Goal: Contribute content: Add original content to the website for others to see

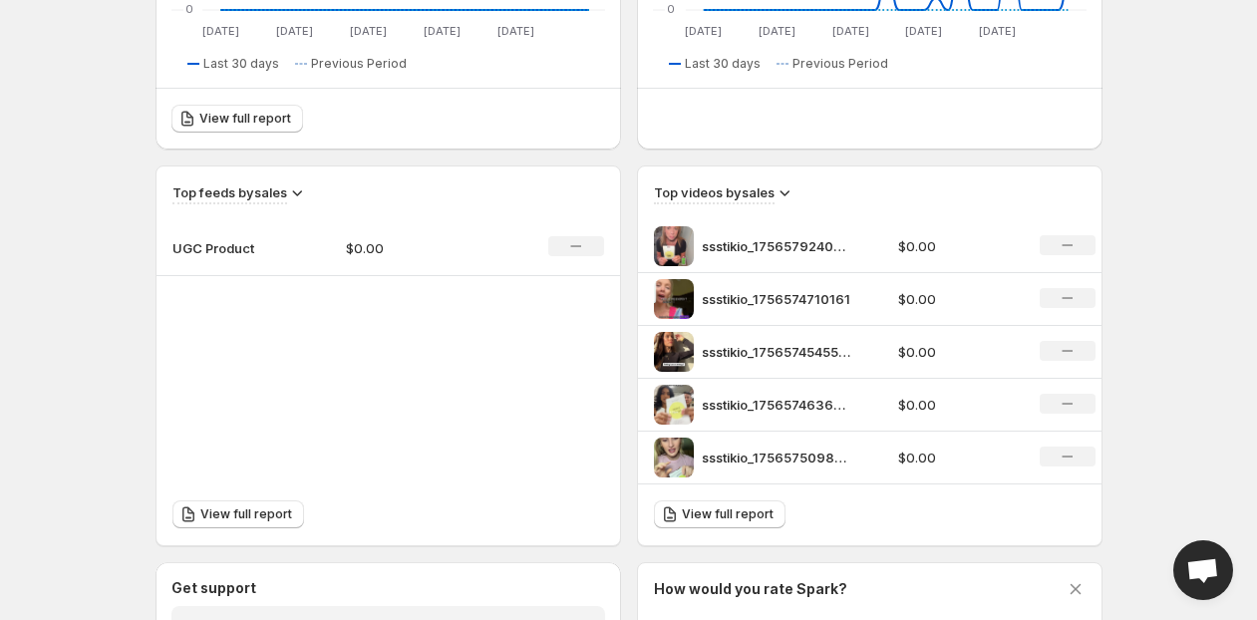
scroll to position [908, 0]
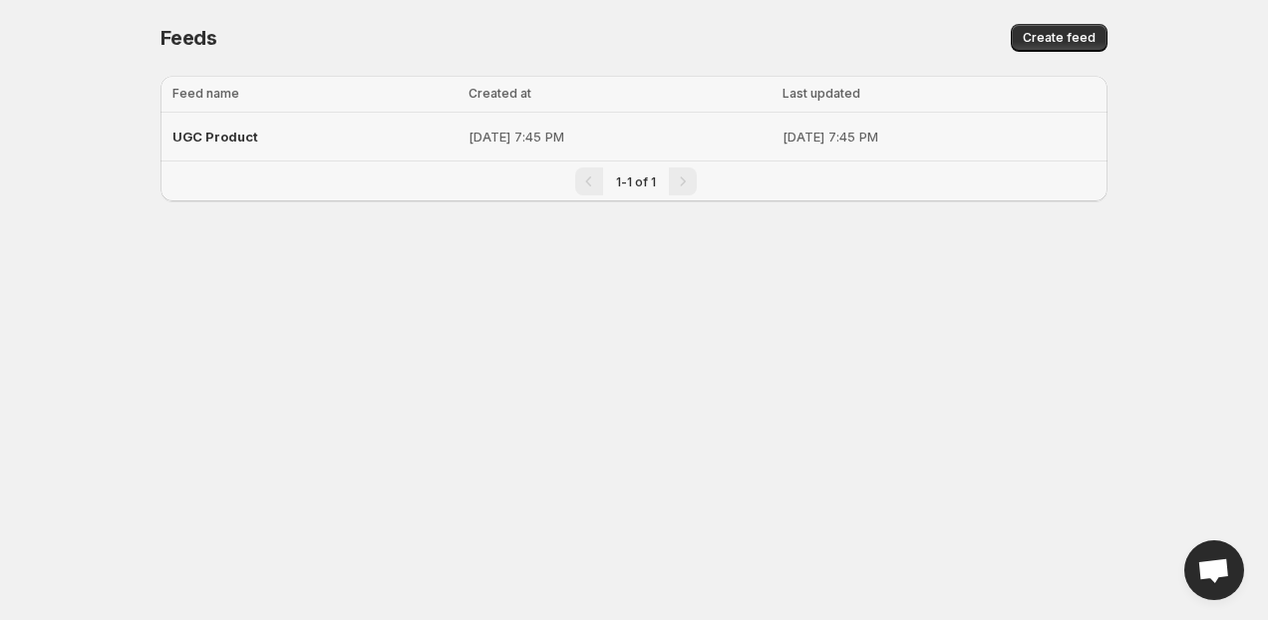
click at [832, 136] on p "[DATE] 7:45 PM" at bounding box center [939, 137] width 313 height 20
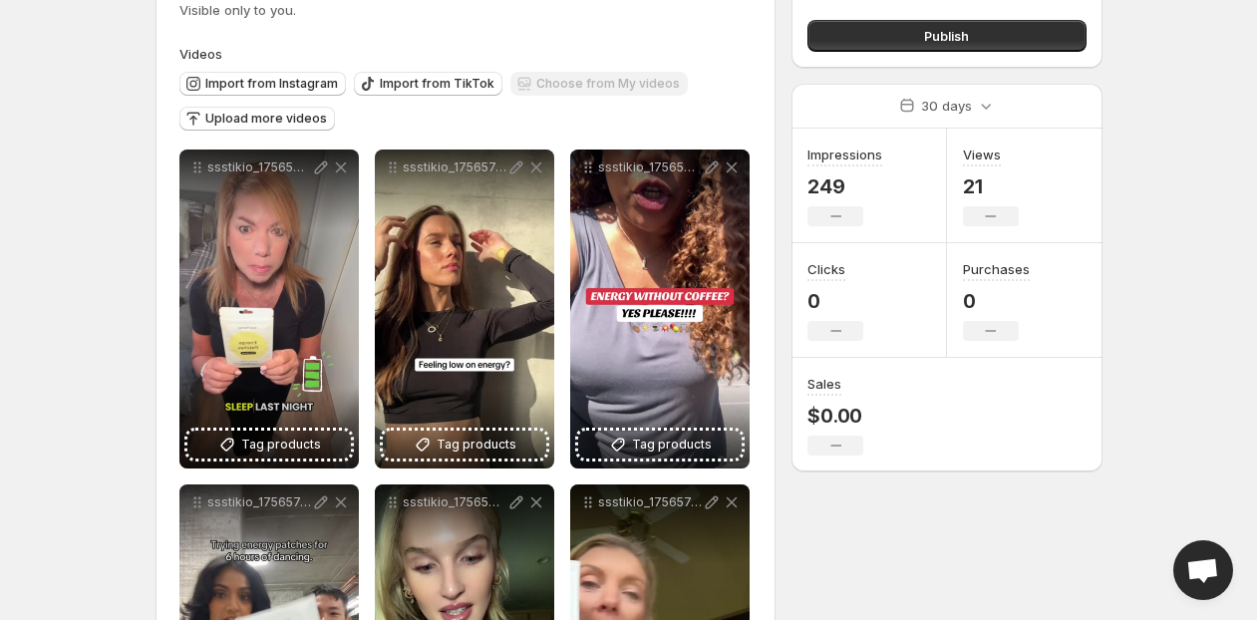
scroll to position [26, 0]
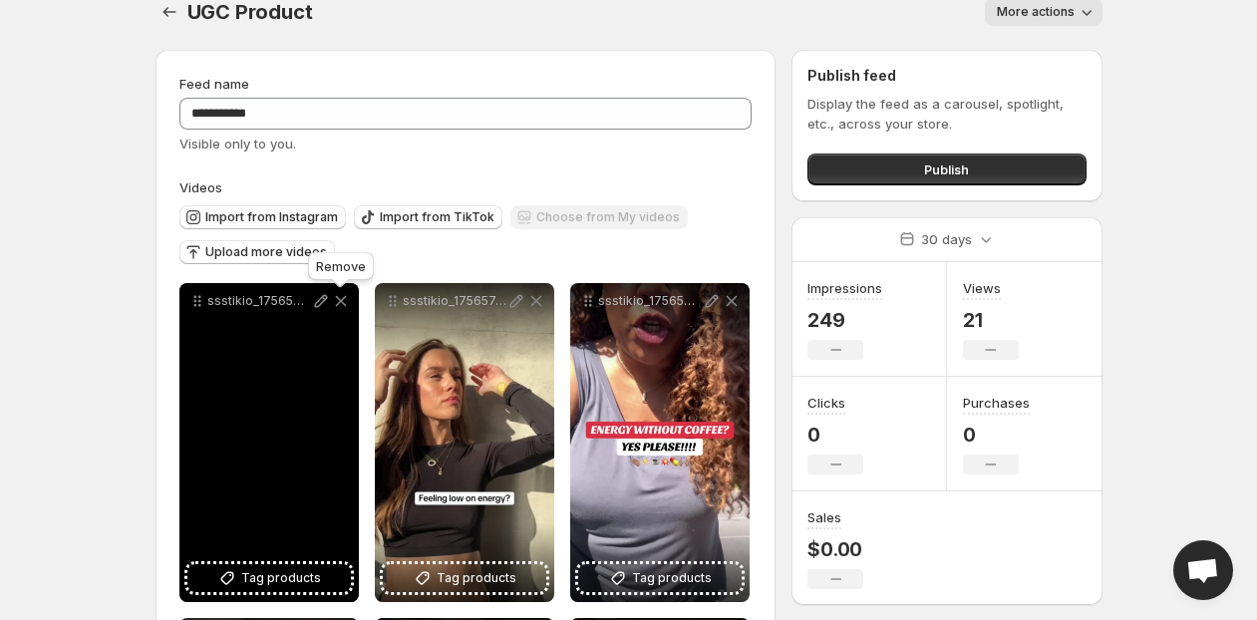
click at [338, 304] on icon at bounding box center [340, 301] width 11 height 11
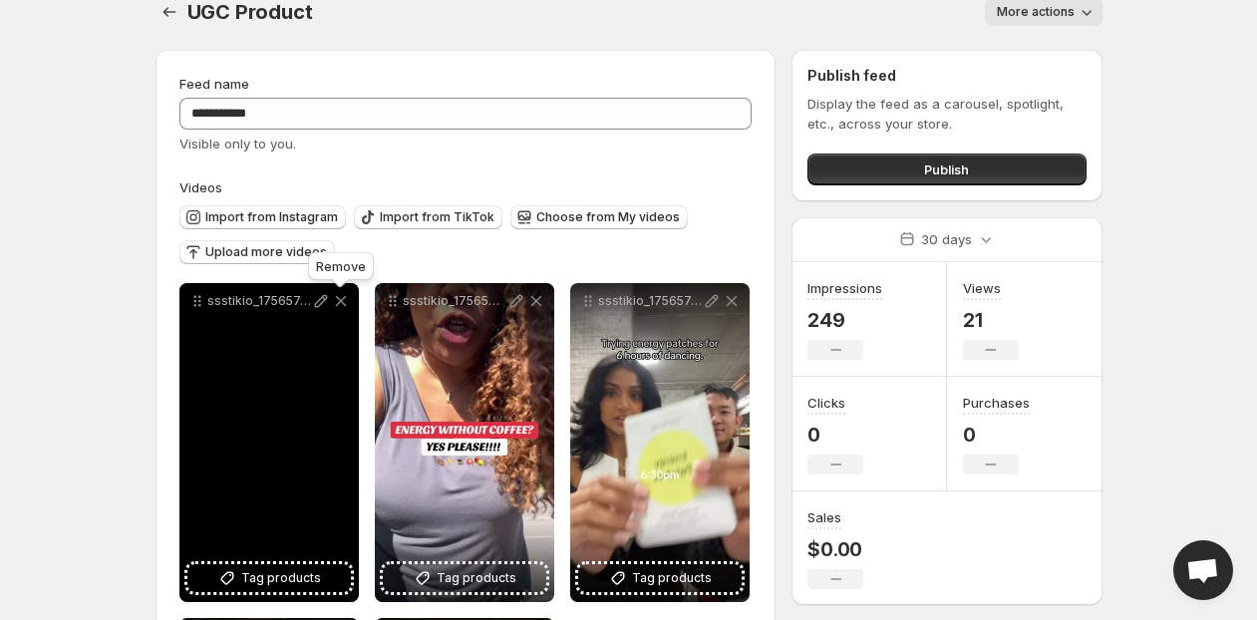
click at [338, 304] on icon at bounding box center [340, 301] width 11 height 11
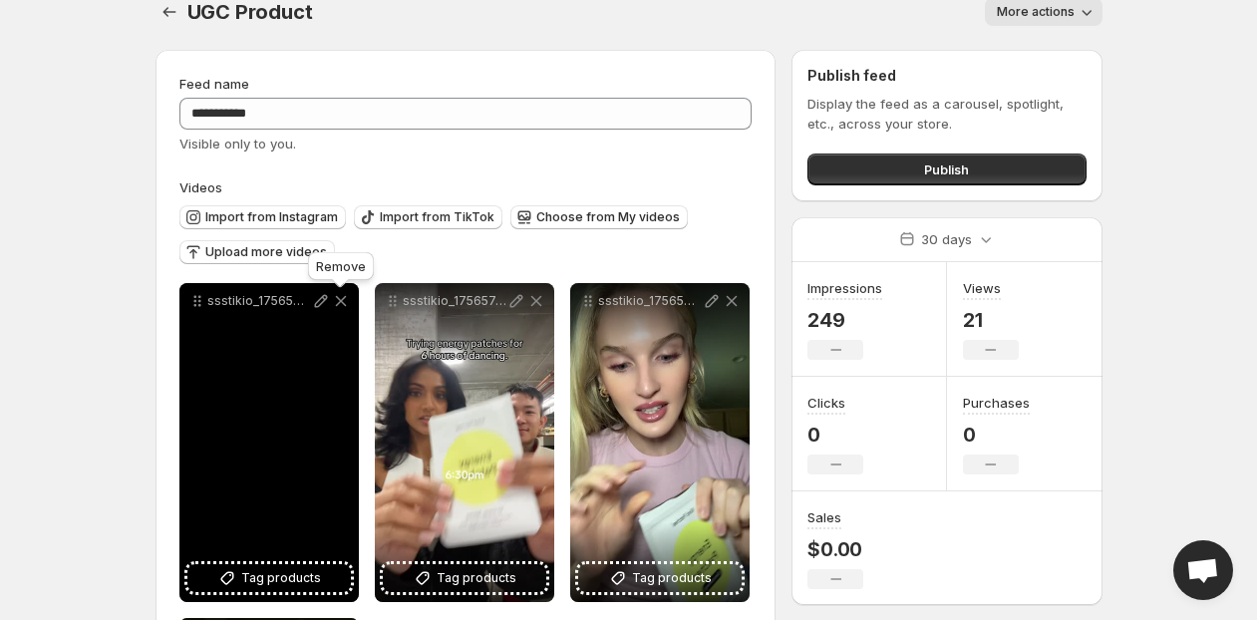
click at [338, 304] on icon at bounding box center [340, 301] width 11 height 11
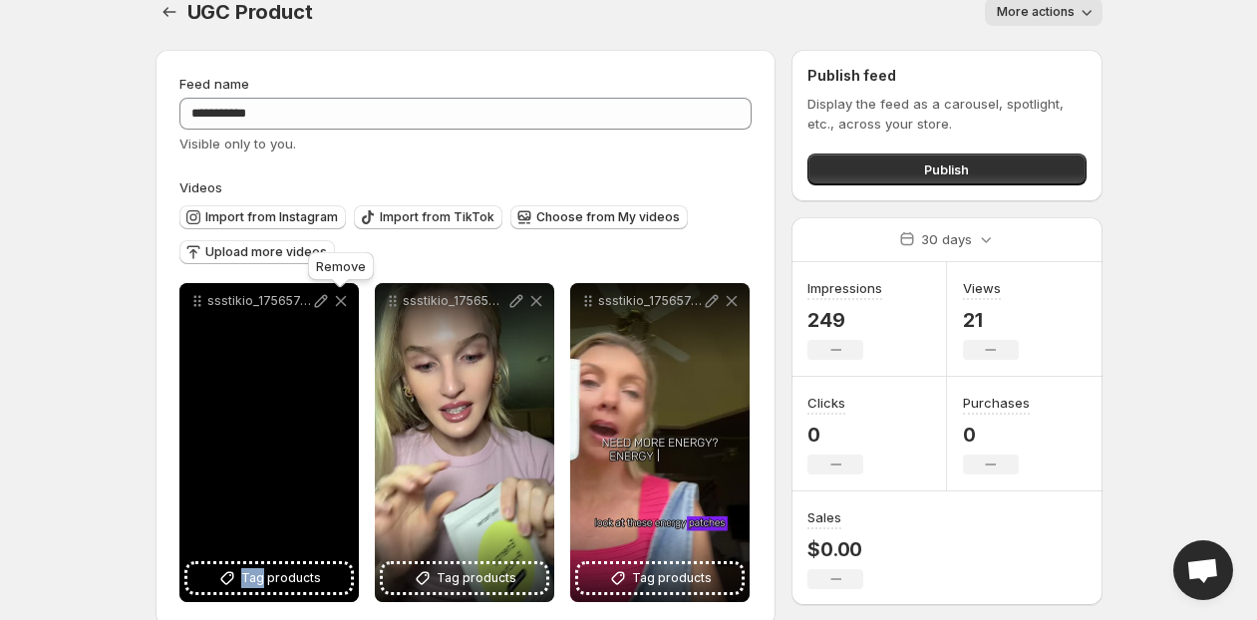
click at [338, 304] on icon at bounding box center [340, 301] width 11 height 11
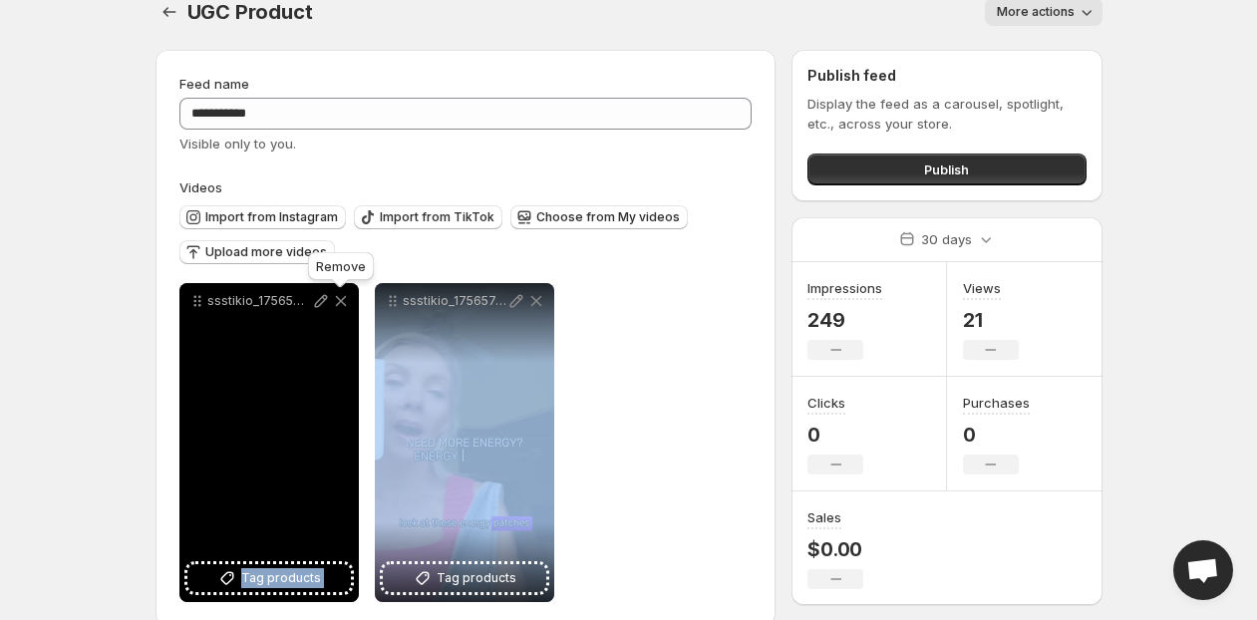
click at [338, 304] on icon at bounding box center [340, 301] width 11 height 11
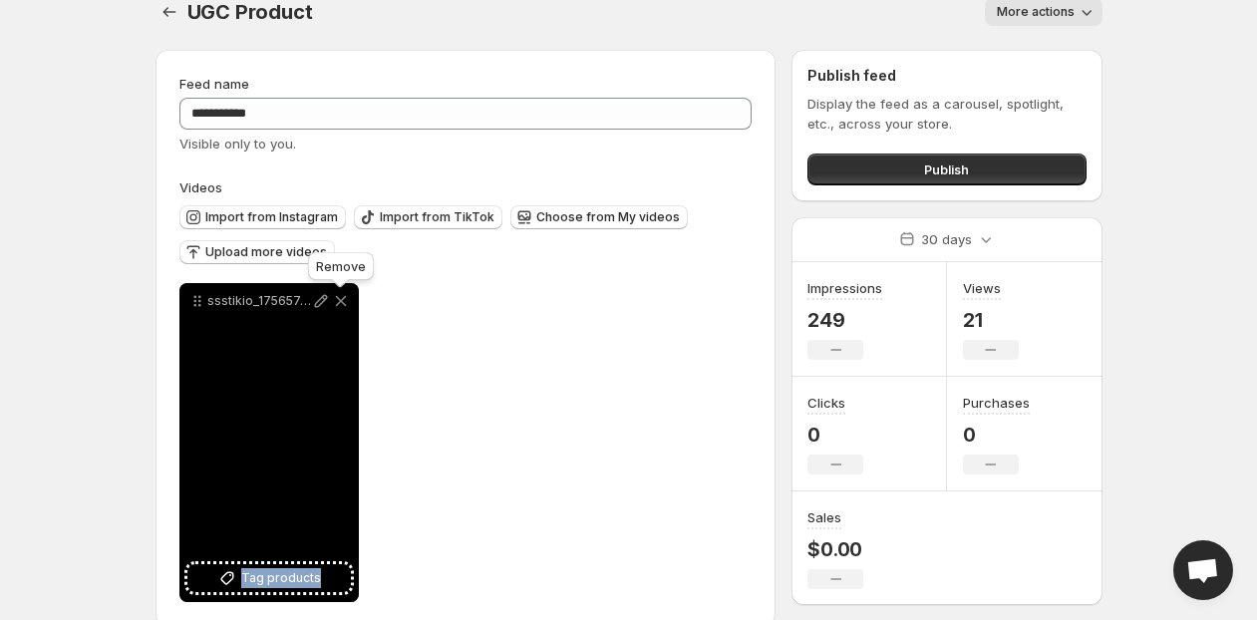
click at [338, 304] on icon at bounding box center [340, 301] width 11 height 11
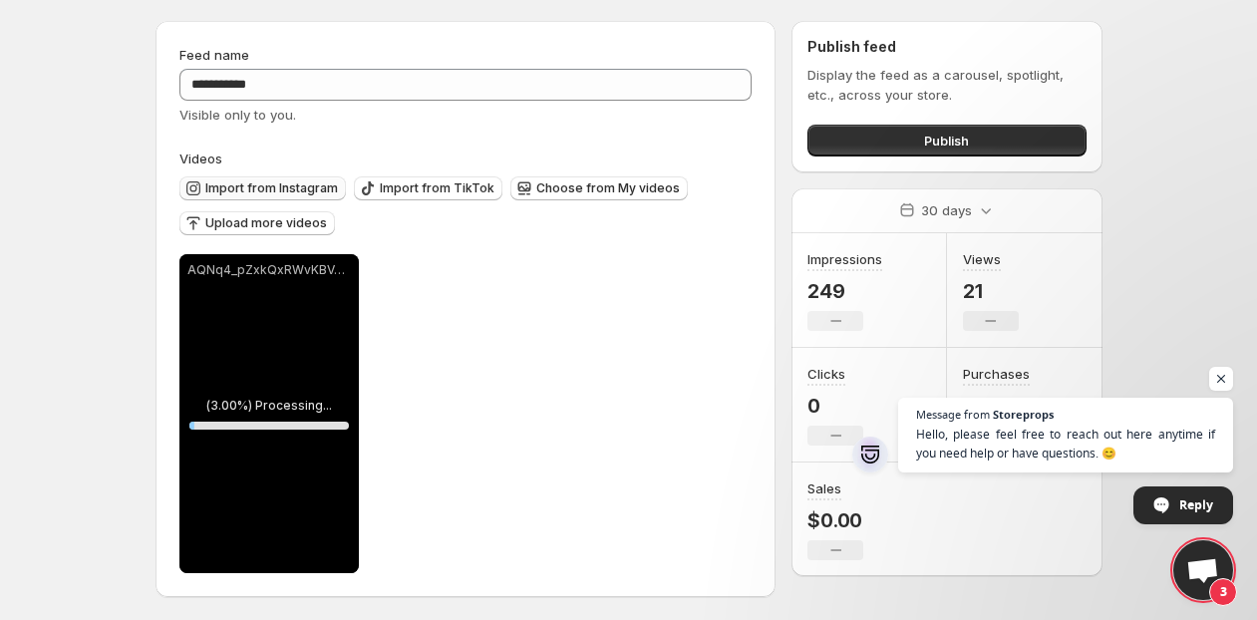
scroll to position [57, 0]
click at [242, 226] on span "Upload more videos" at bounding box center [266, 222] width 122 height 16
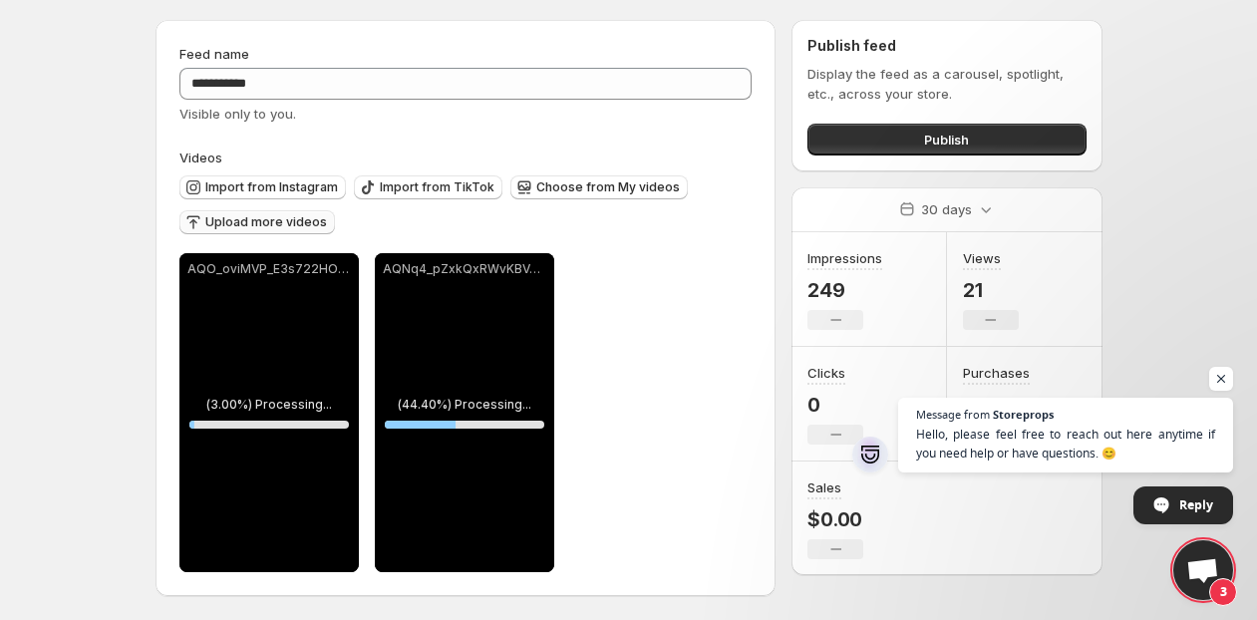
click at [258, 221] on span "Upload more videos" at bounding box center [266, 222] width 122 height 16
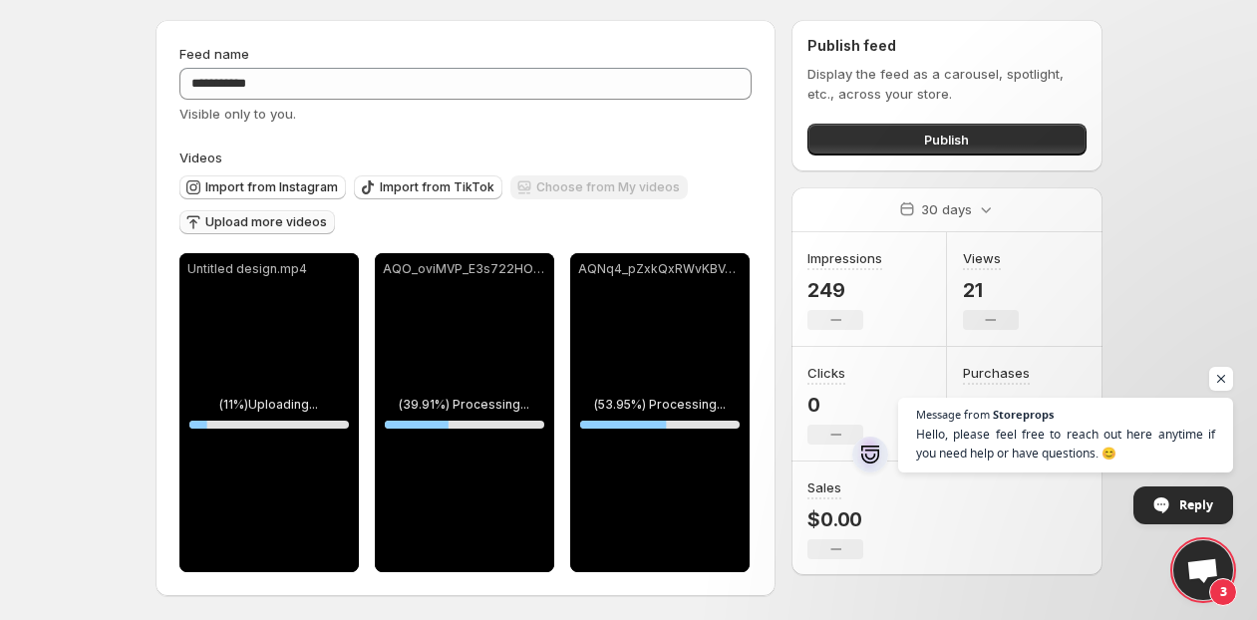
click at [404, 231] on div "Import from Instagram Import from TikTok Choose from My videos Upload more vide…" at bounding box center [461, 203] width 581 height 70
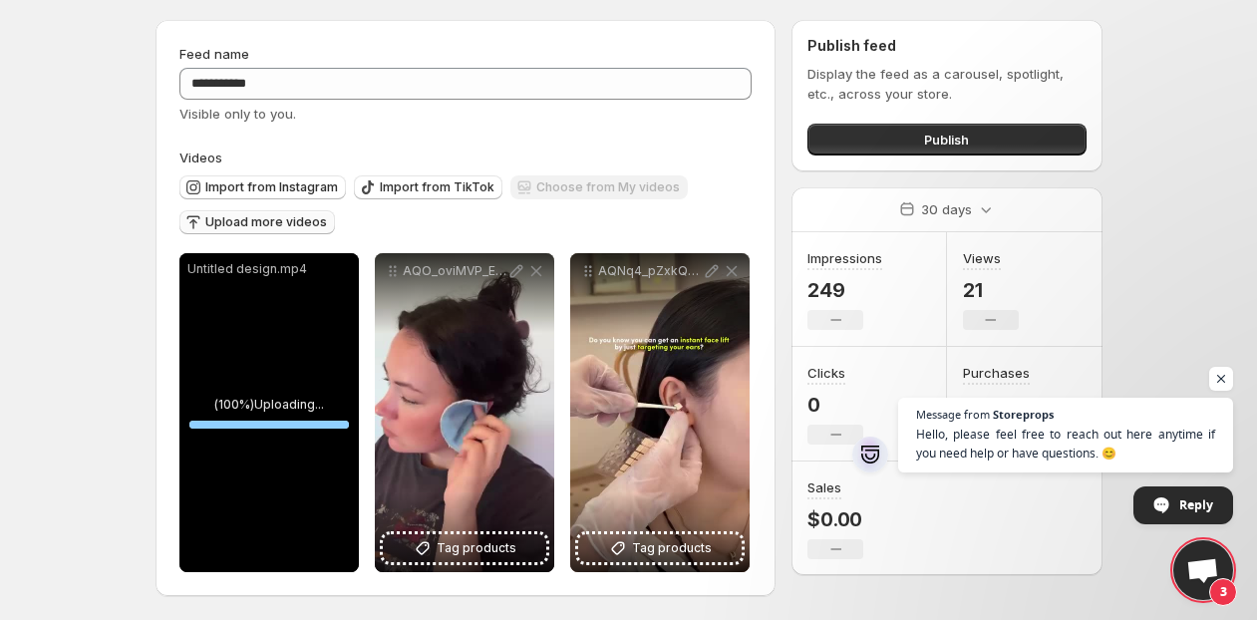
click at [382, 216] on div "Import from Instagram Import from TikTok Choose from My videos Upload more vide…" at bounding box center [461, 203] width 581 height 70
click at [301, 221] on span "Upload more videos" at bounding box center [266, 222] width 122 height 16
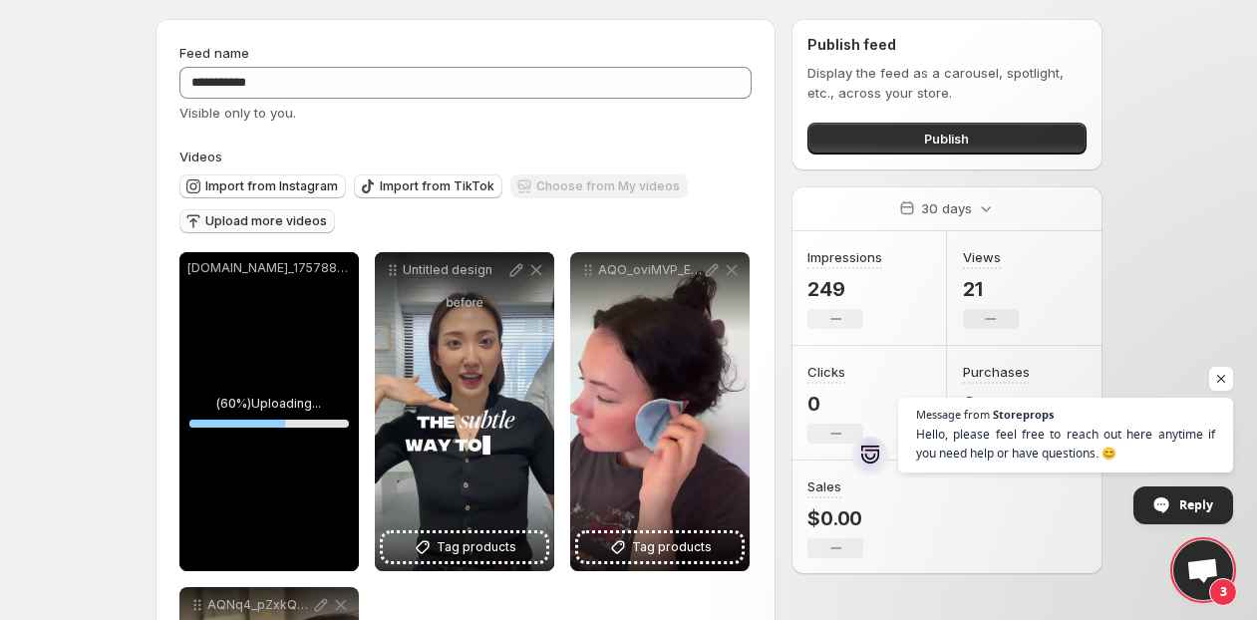
scroll to position [239, 0]
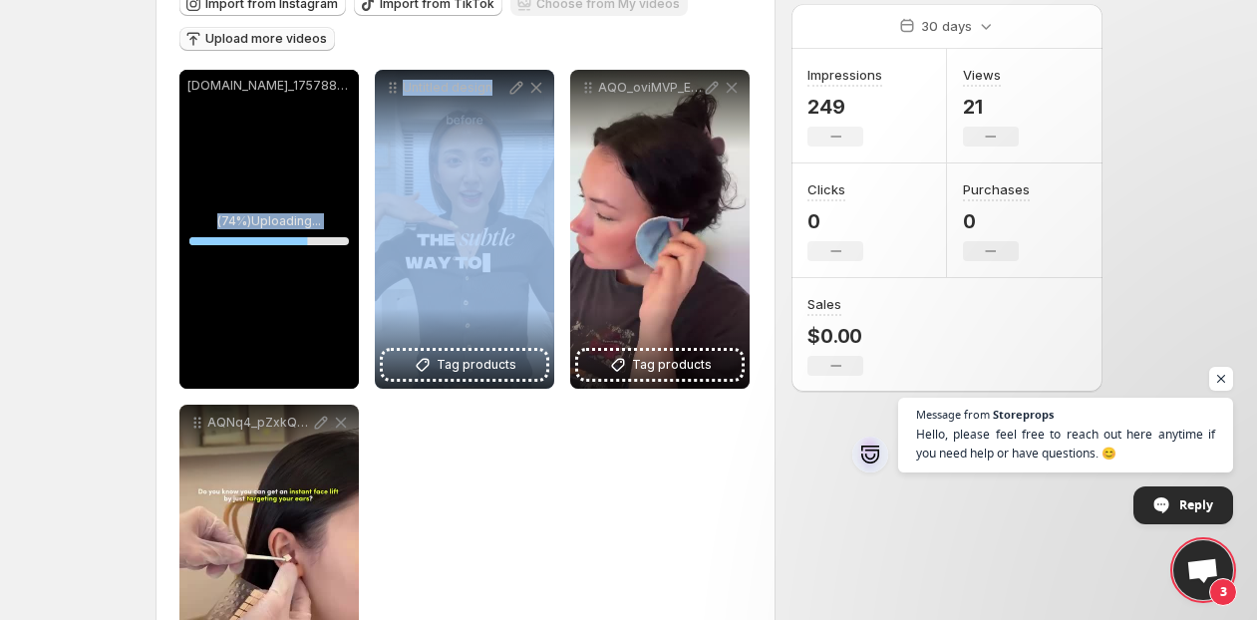
drag, startPoint x: 476, startPoint y: 154, endPoint x: 306, endPoint y: 164, distance: 169.8
click at [305, 164] on div "**********" at bounding box center [465, 397] width 573 height 654
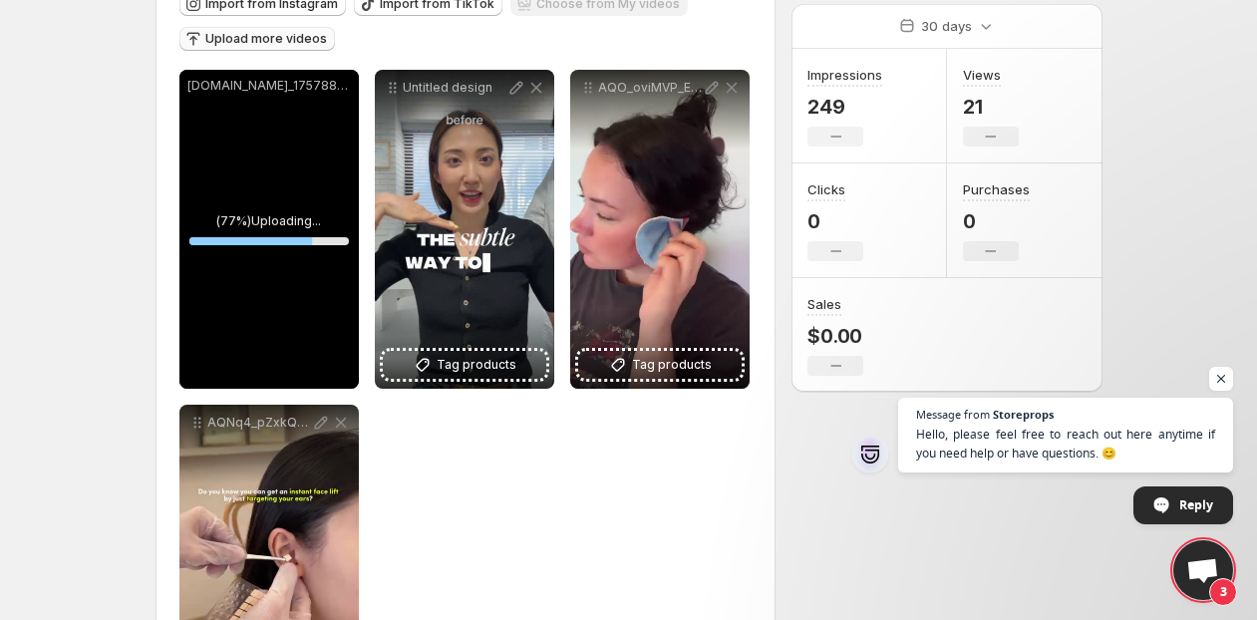
click at [101, 168] on body "**********" at bounding box center [628, 71] width 1257 height 620
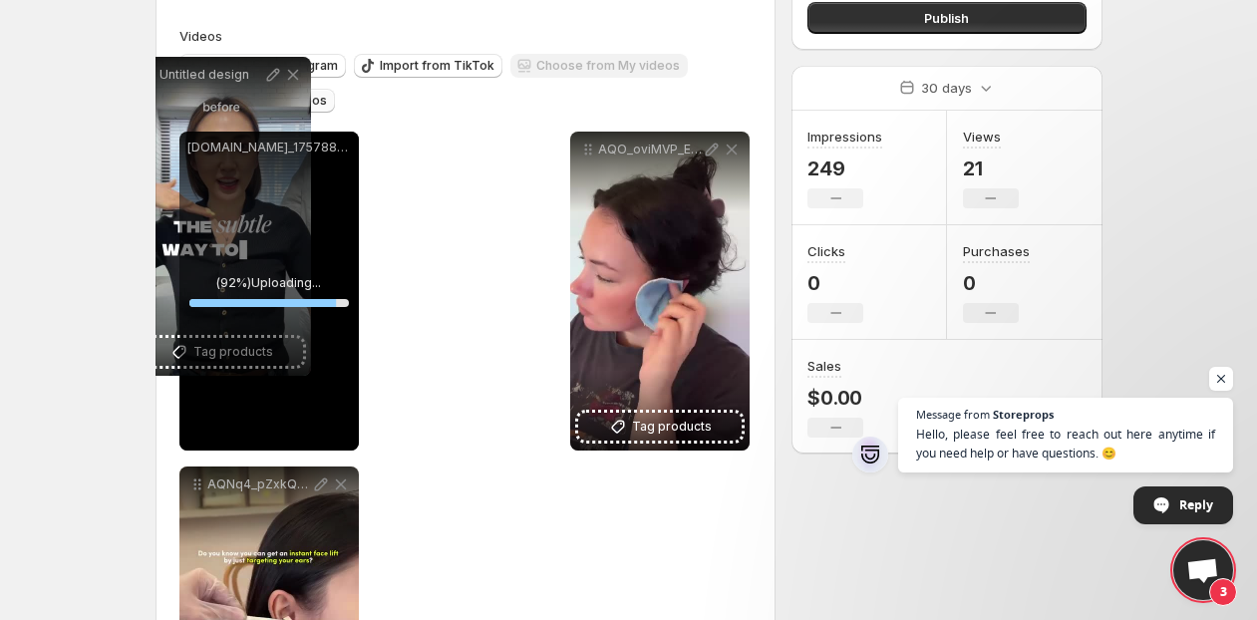
scroll to position [147, 0]
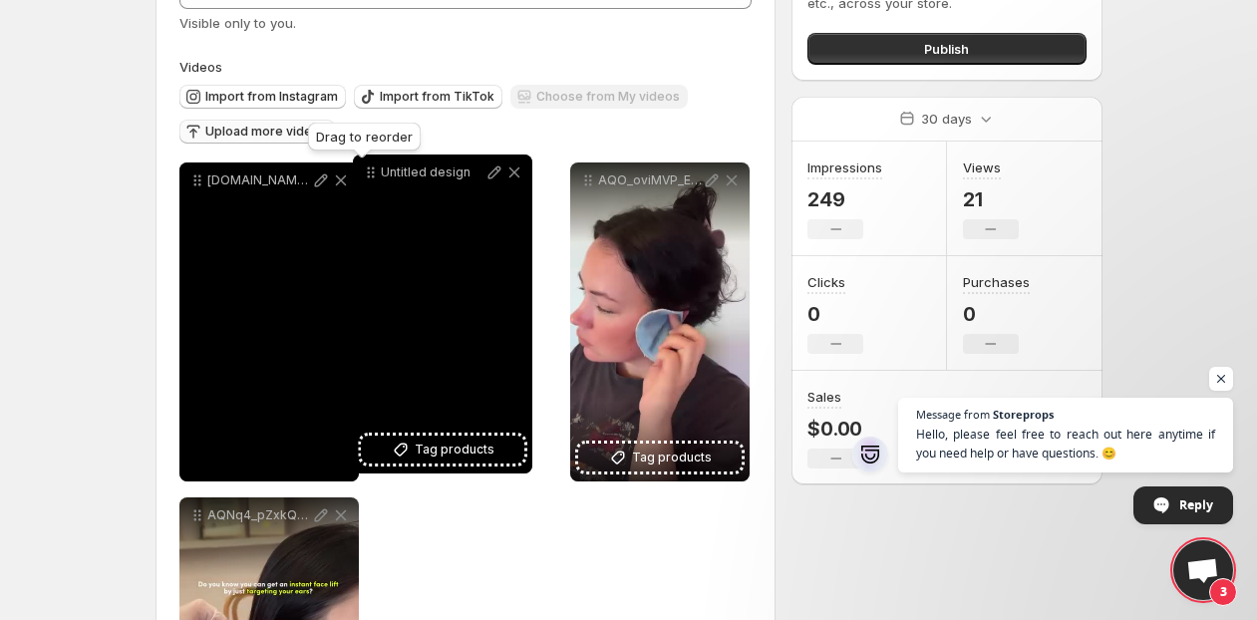
drag, startPoint x: 393, startPoint y: 90, endPoint x: 371, endPoint y: 175, distance: 88.5
click at [371, 175] on icon at bounding box center [371, 173] width 20 height 20
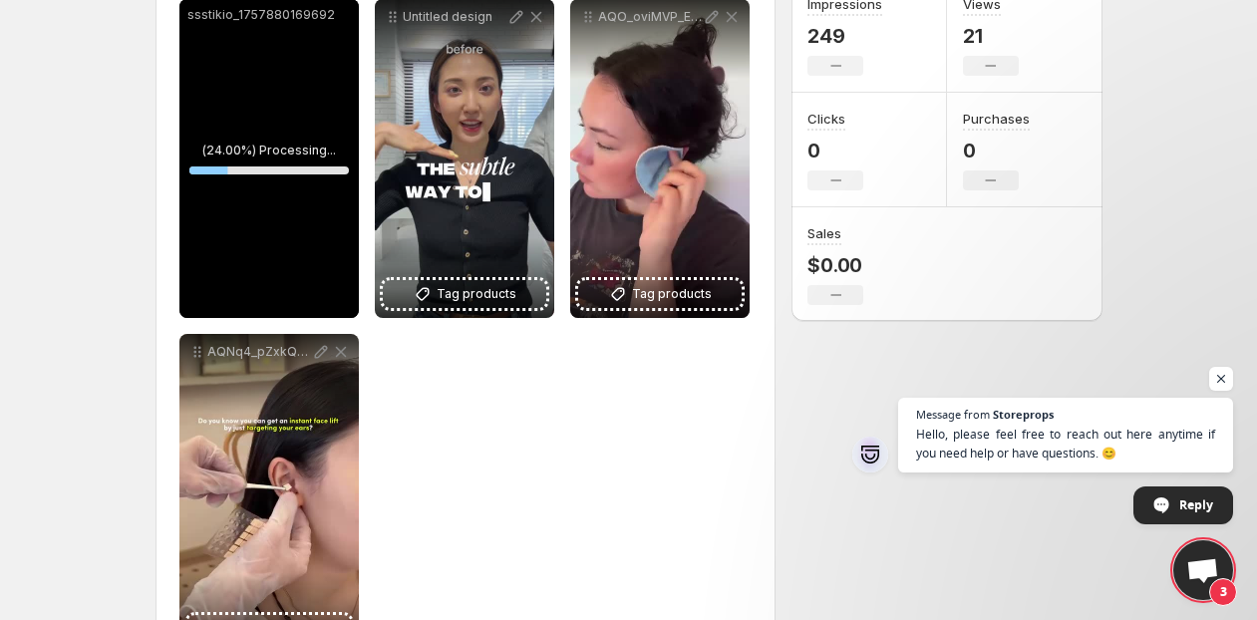
scroll to position [311, 0]
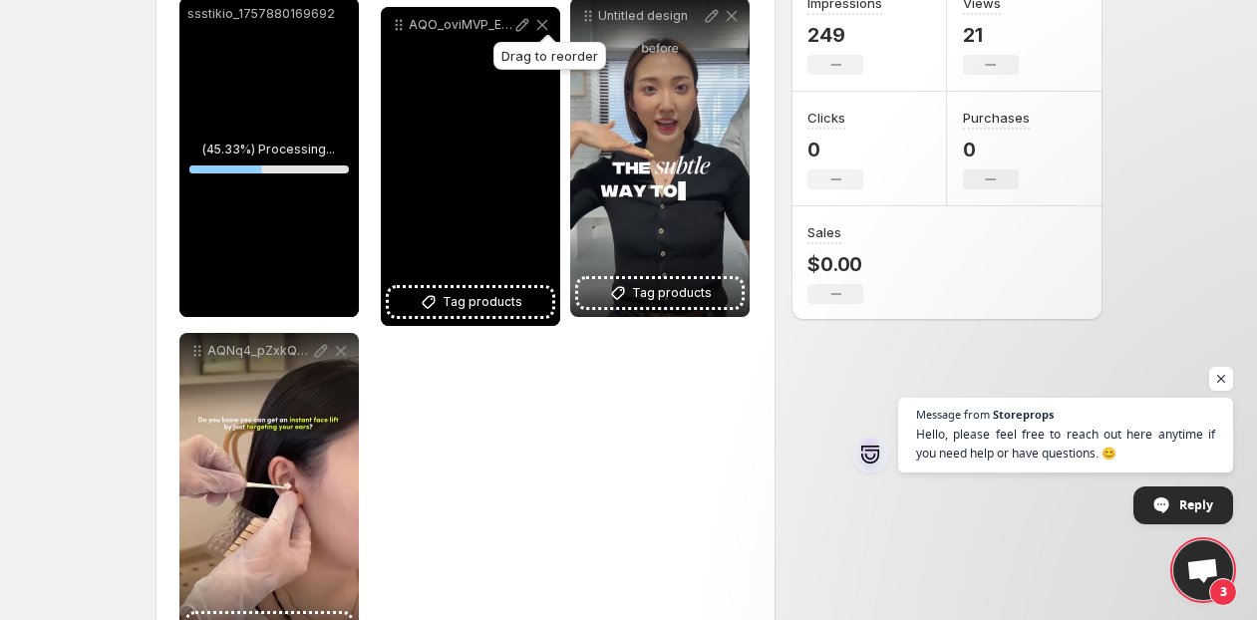
drag, startPoint x: 593, startPoint y: 18, endPoint x: 403, endPoint y: 27, distance: 190.7
click at [403, 27] on icon at bounding box center [399, 25] width 20 height 20
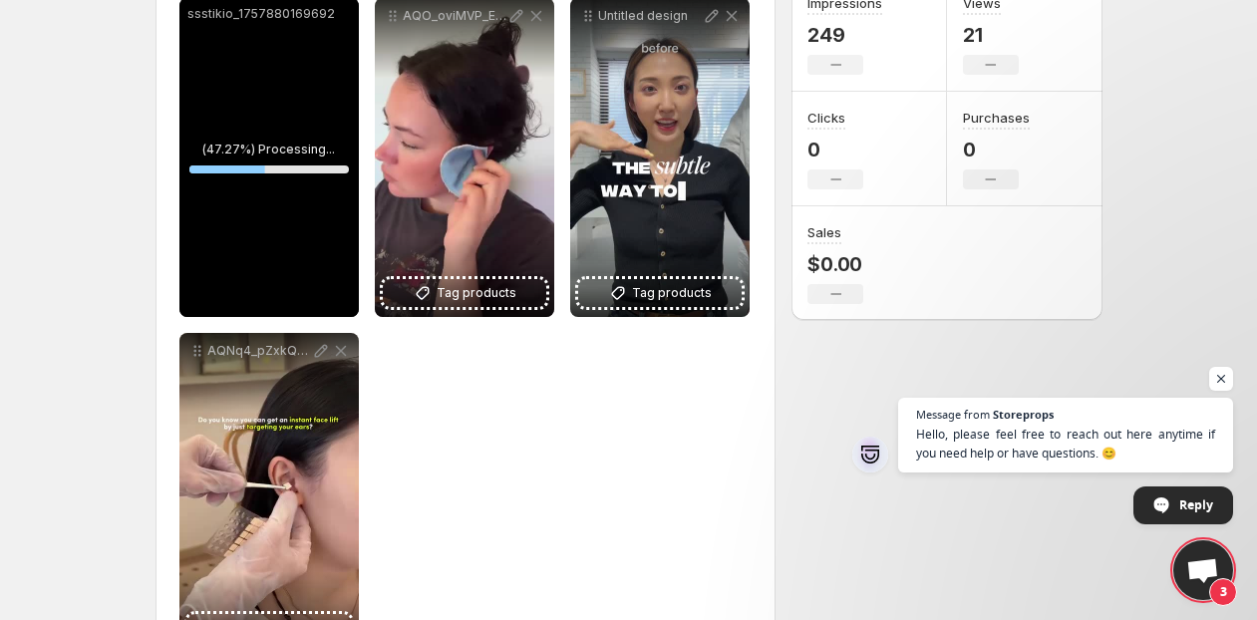
click at [525, 430] on div "**********" at bounding box center [465, 325] width 573 height 654
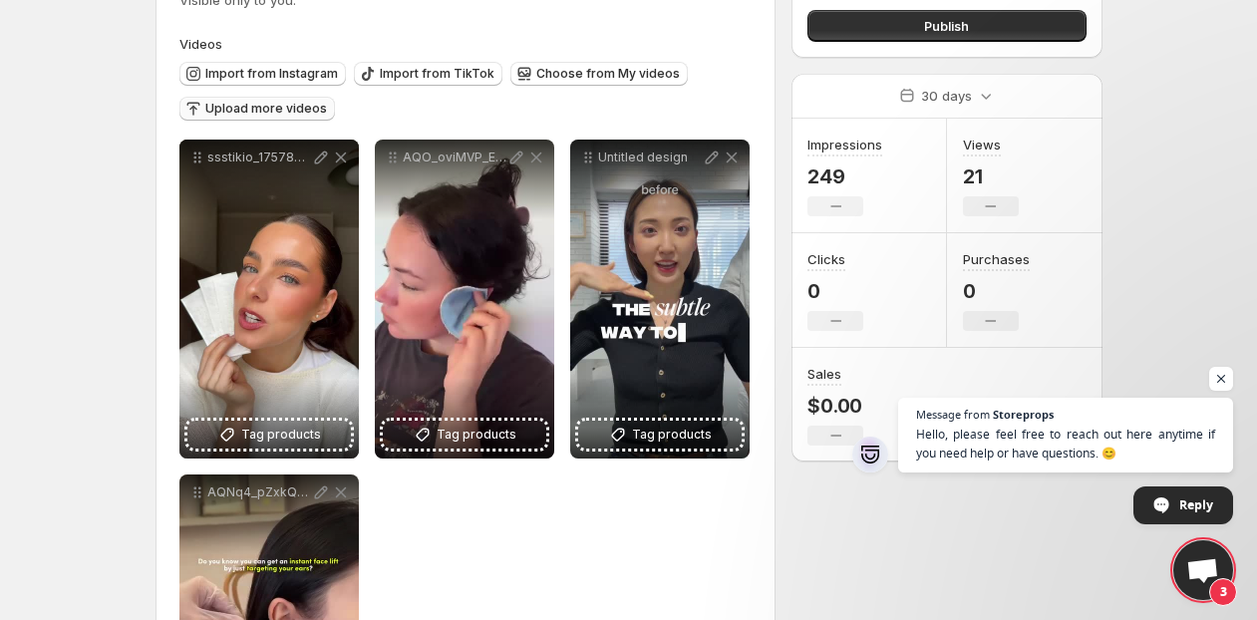
scroll to position [0, 0]
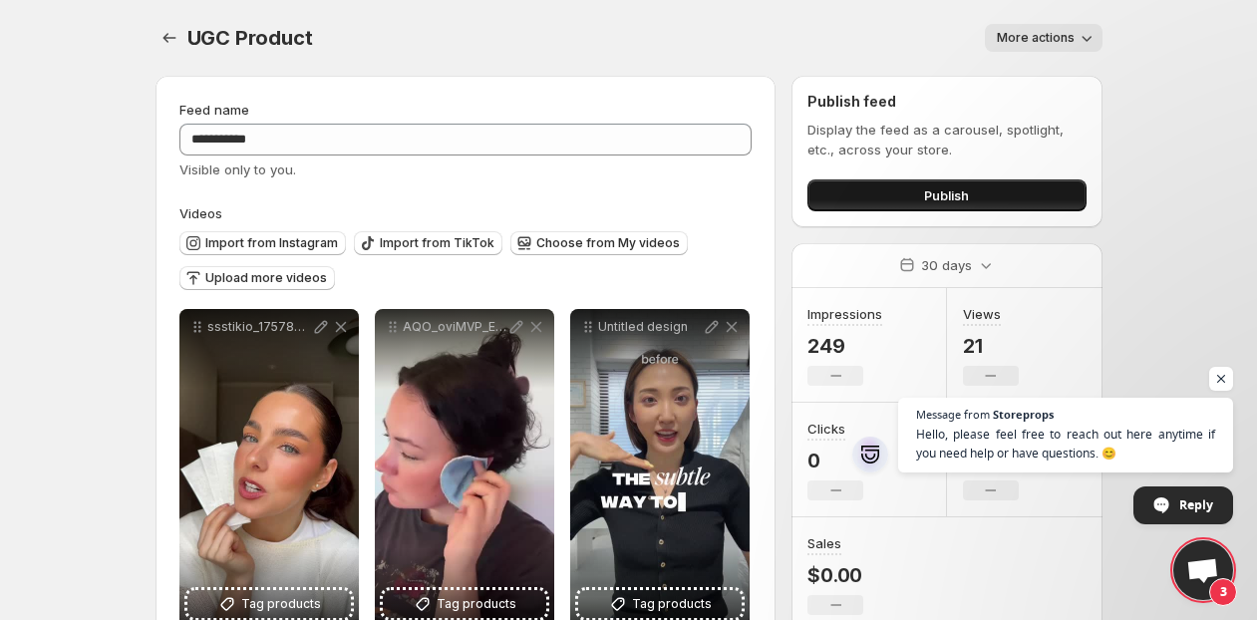
click at [893, 193] on button "Publish" at bounding box center [947, 195] width 278 height 32
